Goal: Information Seeking & Learning: Learn about a topic

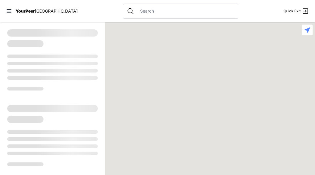
select select "recentlyUpdated"
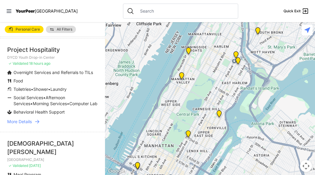
scroll to position [60, 0]
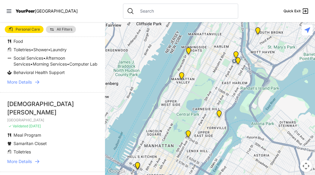
click at [16, 85] on span "More Details" at bounding box center [19, 82] width 25 height 6
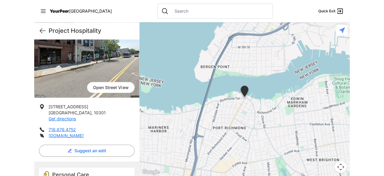
scroll to position [60, 0]
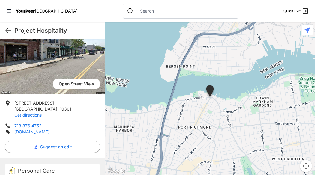
click at [46, 131] on link "[DOMAIN_NAME]" at bounding box center [31, 131] width 35 height 5
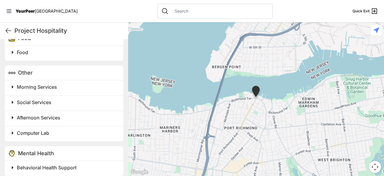
scroll to position [463, 0]
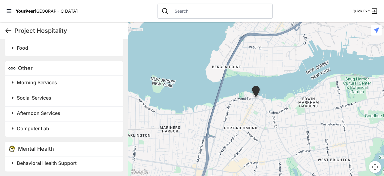
click at [9, 32] on icon at bounding box center [8, 30] width 7 height 7
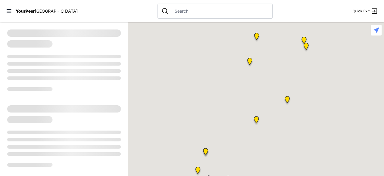
select select "recentlyUpdated"
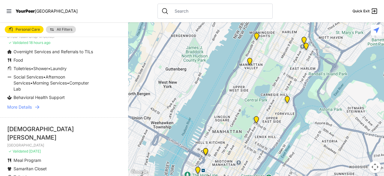
scroll to position [90, 0]
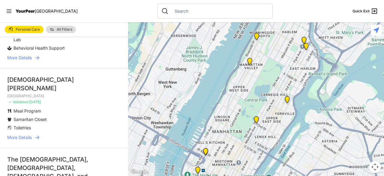
click at [27, 134] on span "More Details" at bounding box center [19, 137] width 25 height 6
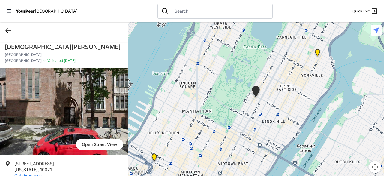
click at [7, 29] on icon at bounding box center [8, 30] width 7 height 7
select select "recentlyUpdated"
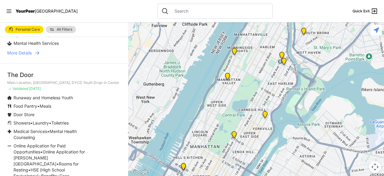
scroll to position [570, 0]
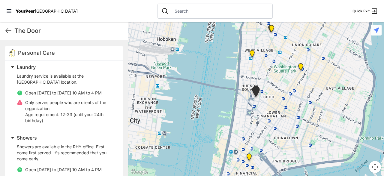
scroll to position [180, 0]
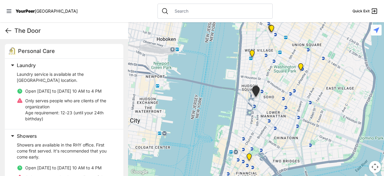
click at [9, 29] on icon at bounding box center [8, 30] width 7 height 7
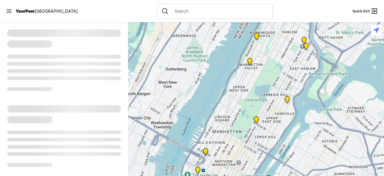
select select "recentlyUpdated"
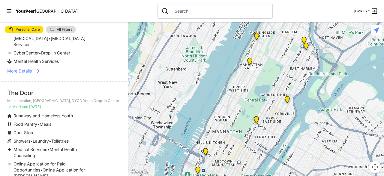
scroll to position [600, 0]
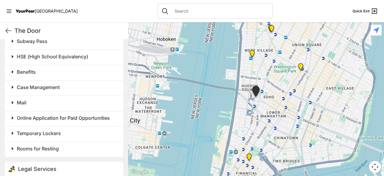
scroll to position [639, 0]
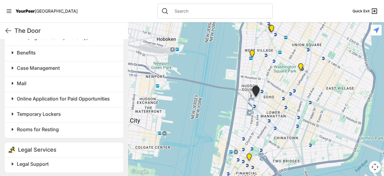
select select "recentlyUpdated"
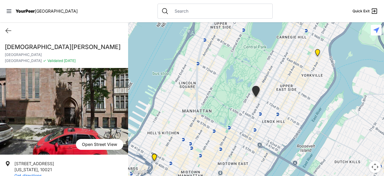
select select "recentlyUpdated"
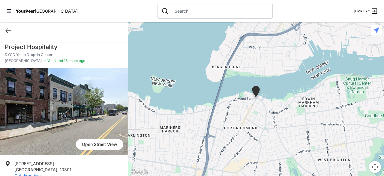
select select "recentlyUpdated"
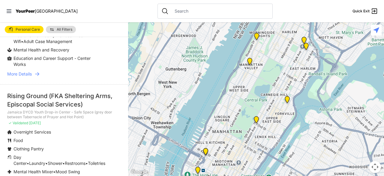
scroll to position [300, 0]
